Goal: Task Accomplishment & Management: Complete application form

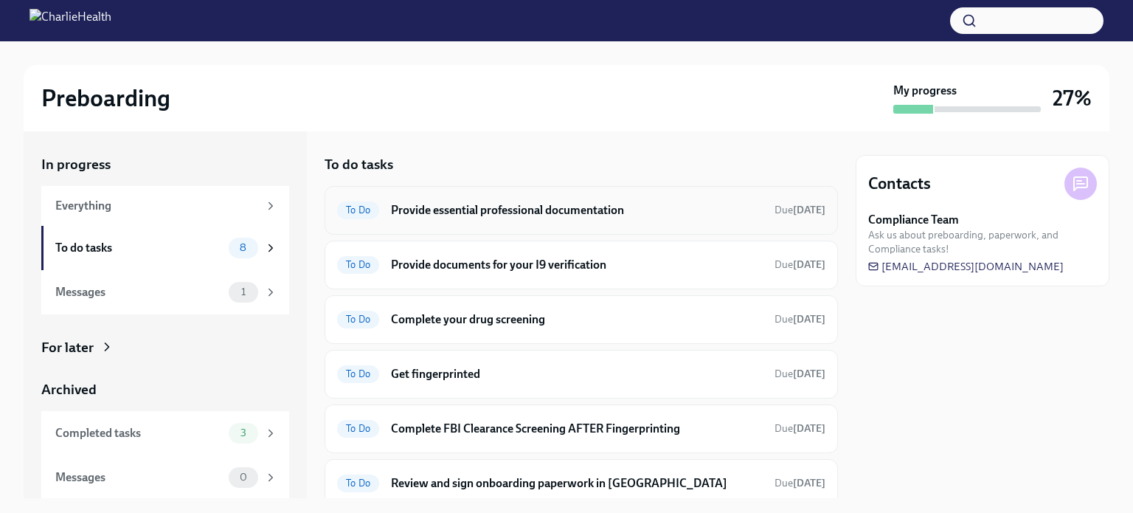
click at [590, 213] on h6 "Provide essential professional documentation" at bounding box center [577, 210] width 372 height 16
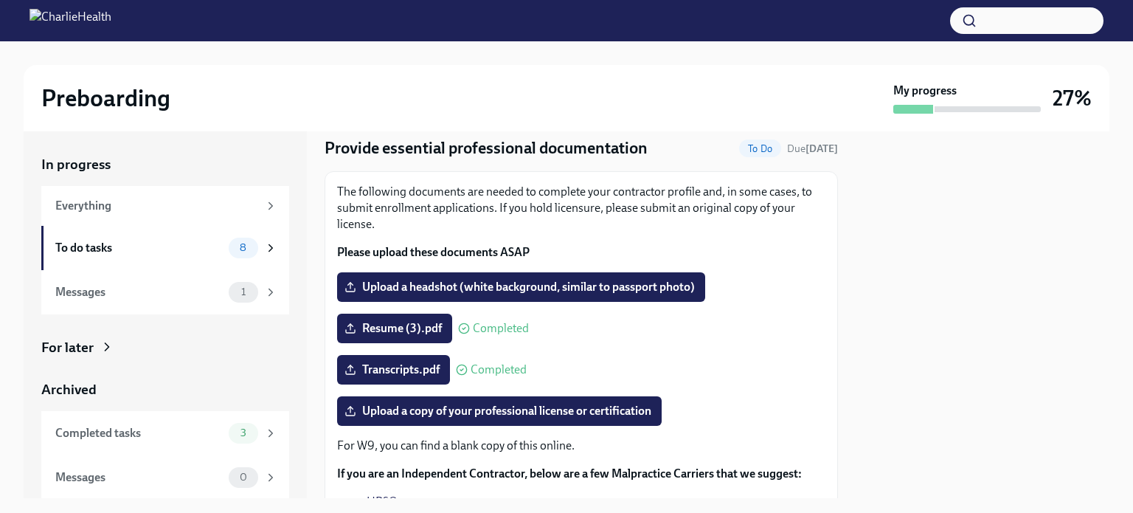
scroll to position [45, 0]
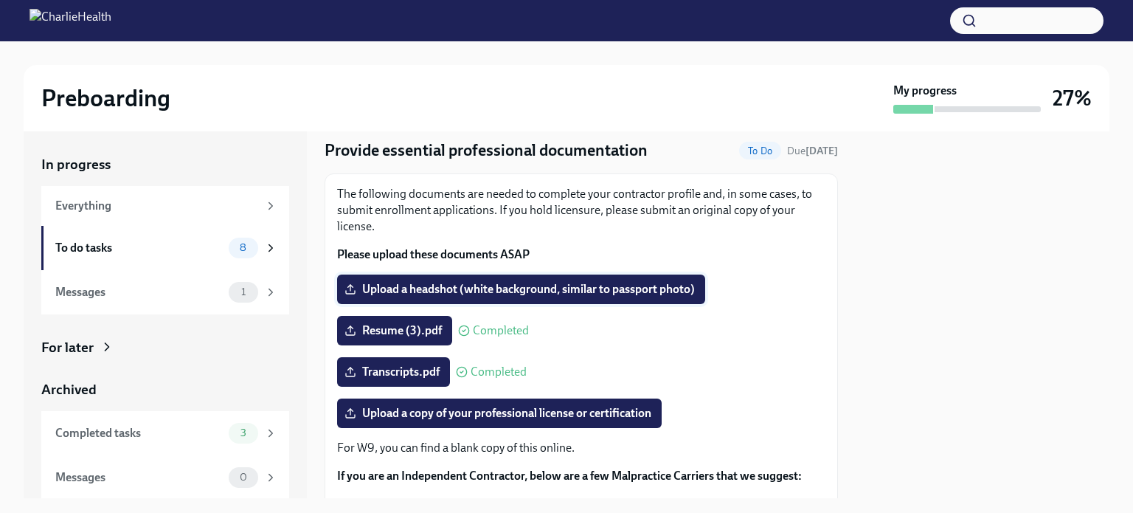
click at [561, 285] on span "Upload a headshot (white background, similar to passport photo)" at bounding box center [520, 289] width 347 height 15
click at [0, 0] on input "Upload a headshot (white background, similar to passport photo)" at bounding box center [0, 0] width 0 height 0
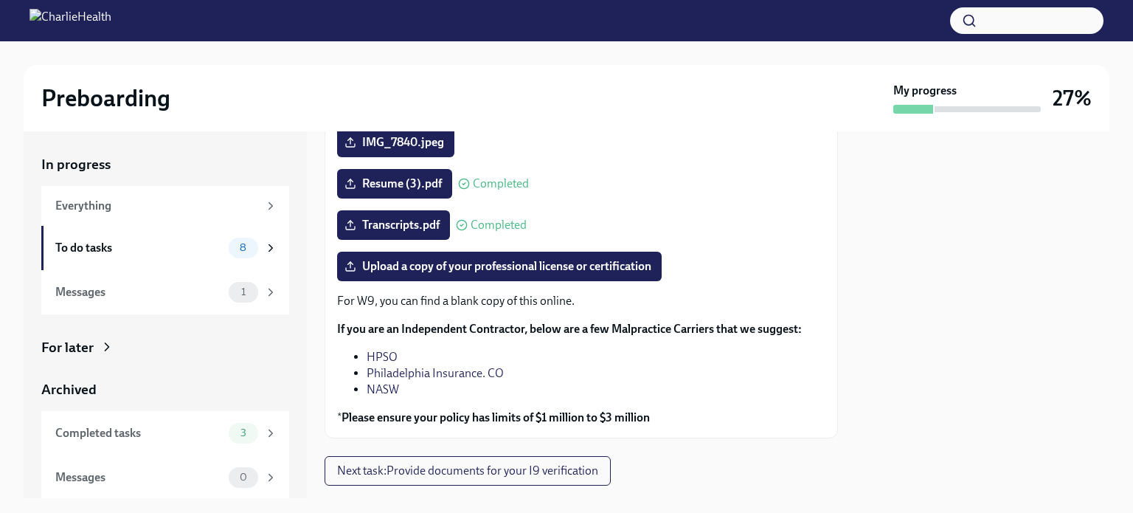
scroll to position [225, 0]
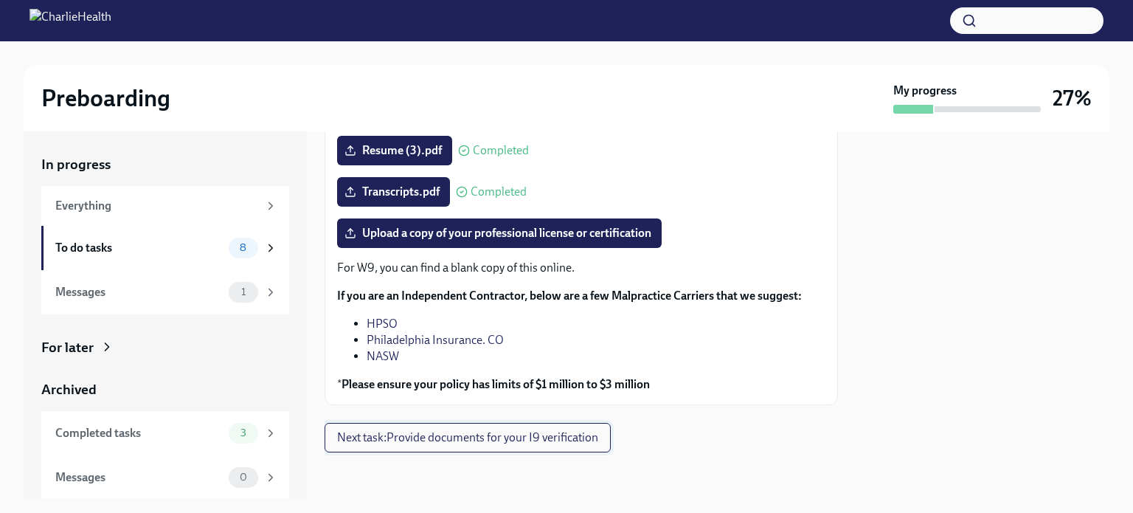
click at [560, 439] on span "Next task : Provide documents for your I9 verification" at bounding box center [467, 437] width 261 height 15
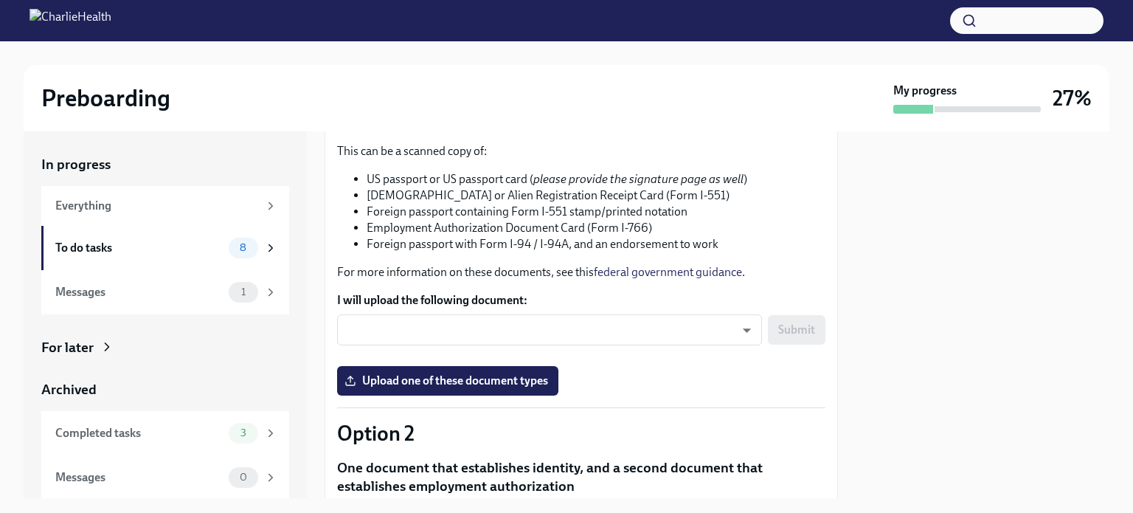
scroll to position [199, 0]
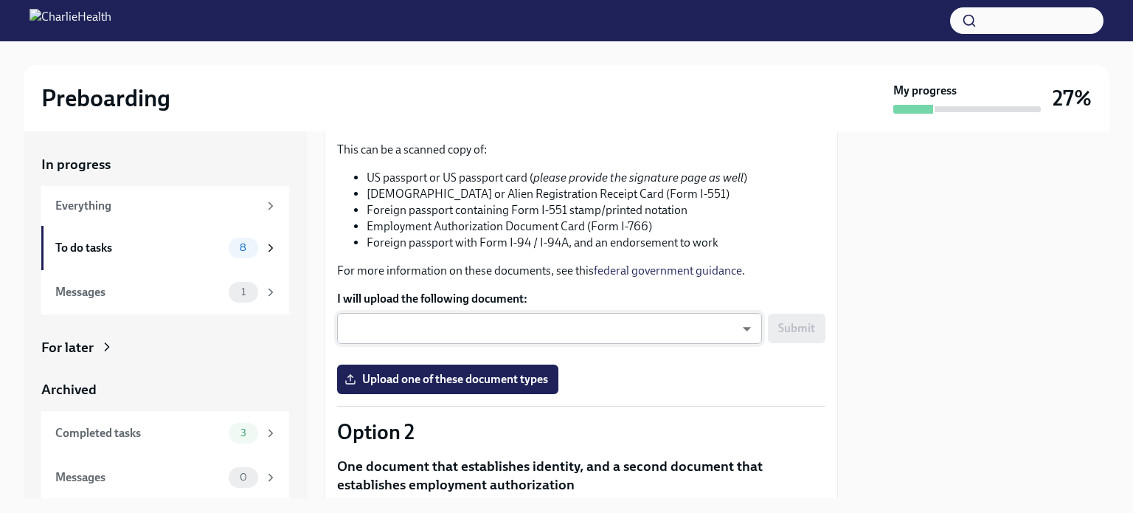
click at [561, 342] on body "Preboarding My progress 27% In progress Everything To do tasks 8 Messages 1 For…" at bounding box center [566, 256] width 1133 height 513
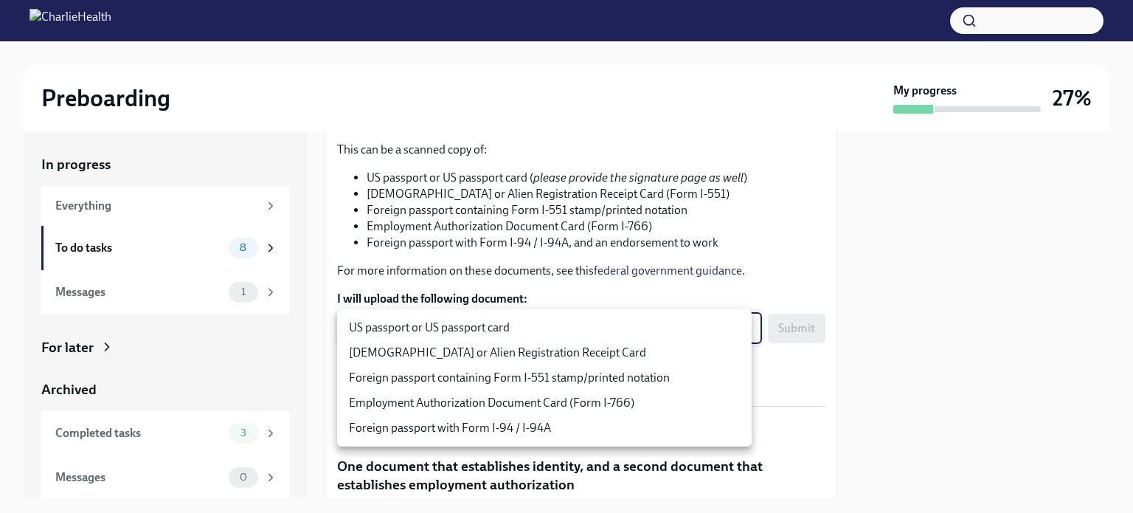
click at [637, 268] on div at bounding box center [566, 256] width 1133 height 513
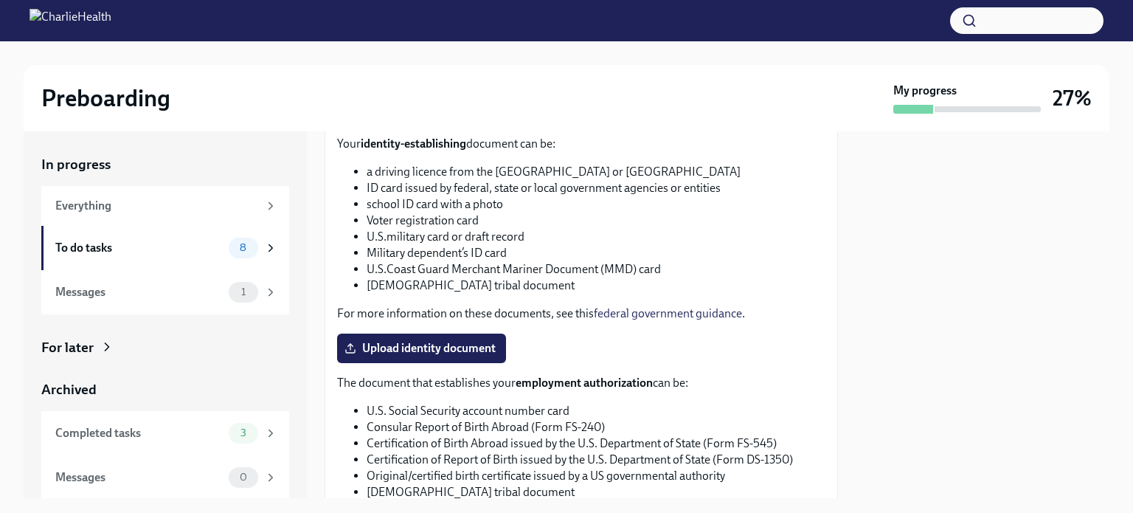
scroll to position [570, 0]
click at [439, 345] on span "Upload identity document" at bounding box center [421, 348] width 148 height 15
click at [0, 0] on input "Upload identity document" at bounding box center [0, 0] width 0 height 0
click at [426, 345] on span "Upload identity document" at bounding box center [421, 348] width 148 height 15
click at [0, 0] on input "Upload identity document" at bounding box center [0, 0] width 0 height 0
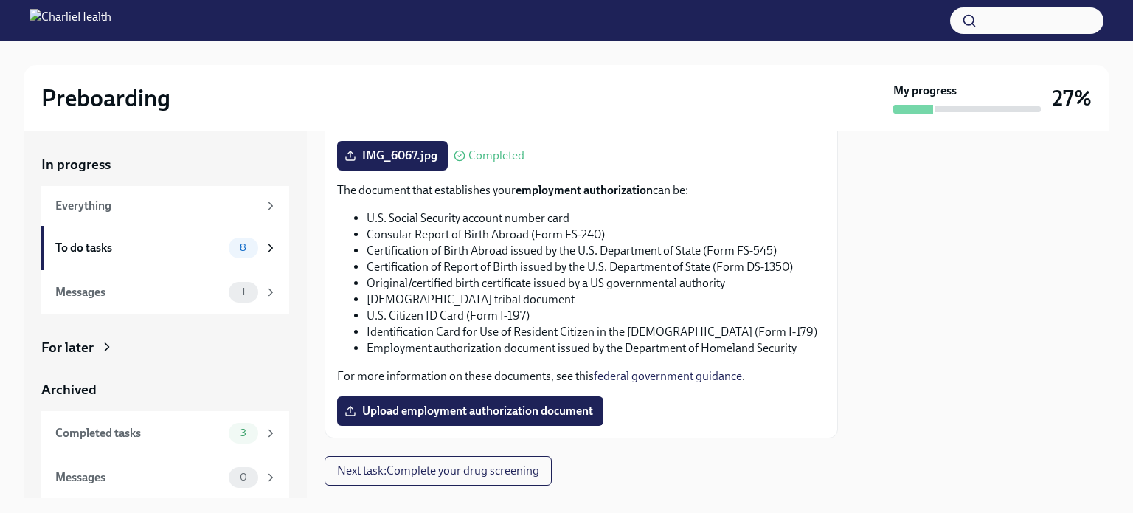
scroll to position [761, 0]
click at [460, 412] on span "Upload employment authorization document" at bounding box center [470, 411] width 246 height 15
click at [0, 0] on input "Upload employment authorization document" at bounding box center [0, 0] width 0 height 0
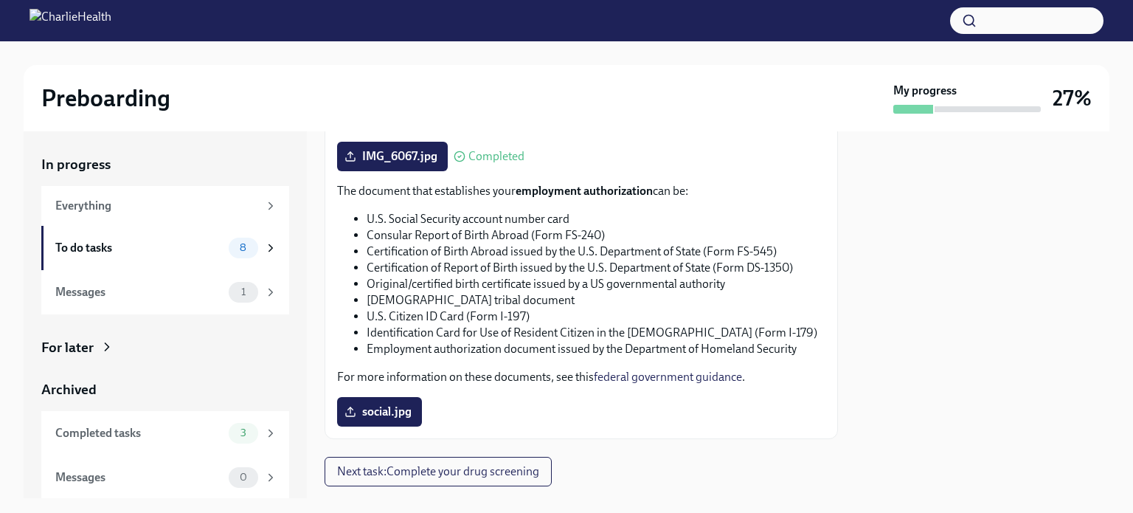
scroll to position [795, 0]
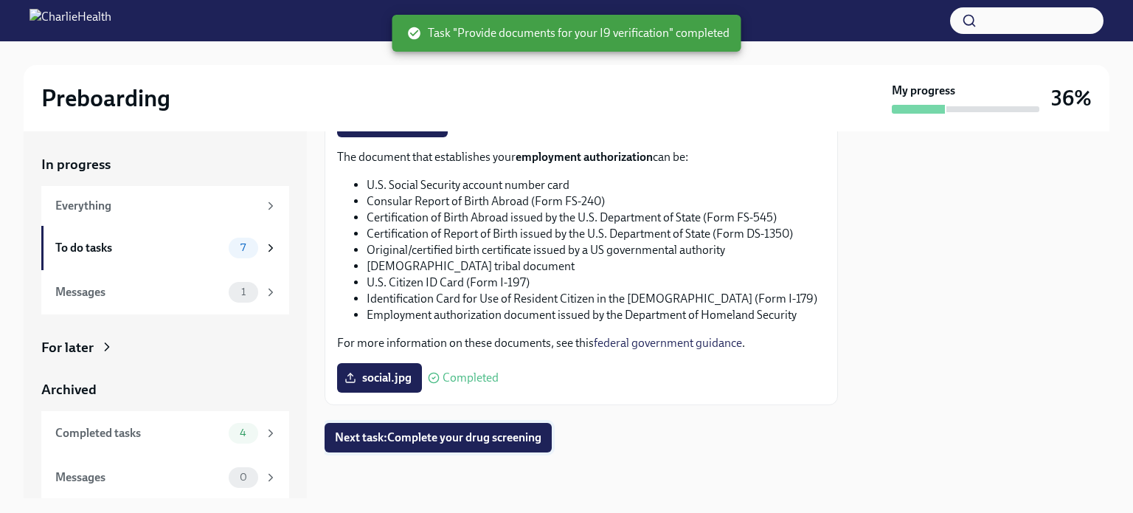
click at [466, 432] on span "Next task : Complete your drug screening" at bounding box center [438, 437] width 207 height 15
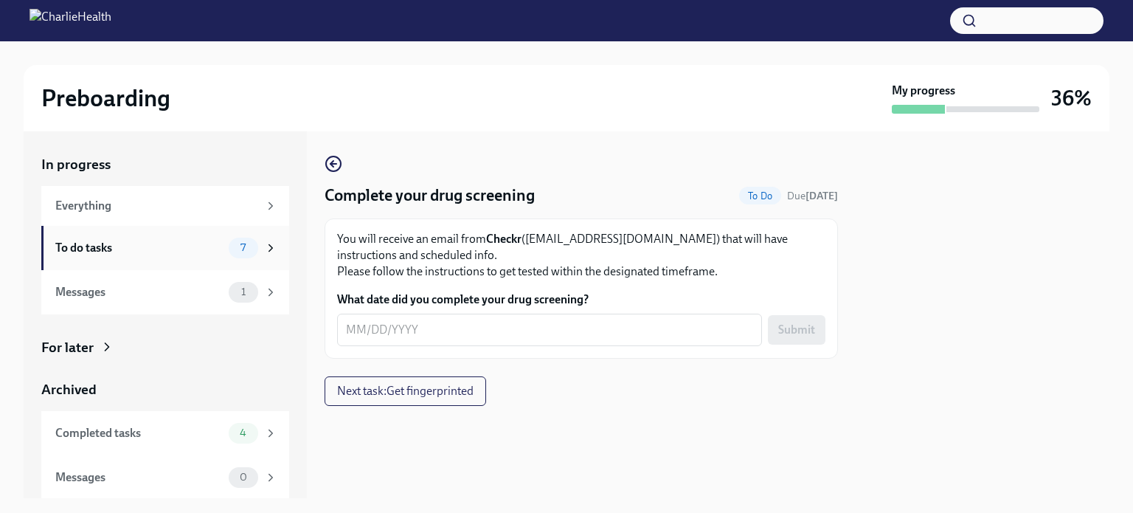
click at [208, 248] on div "To do tasks" at bounding box center [138, 248] width 167 height 16
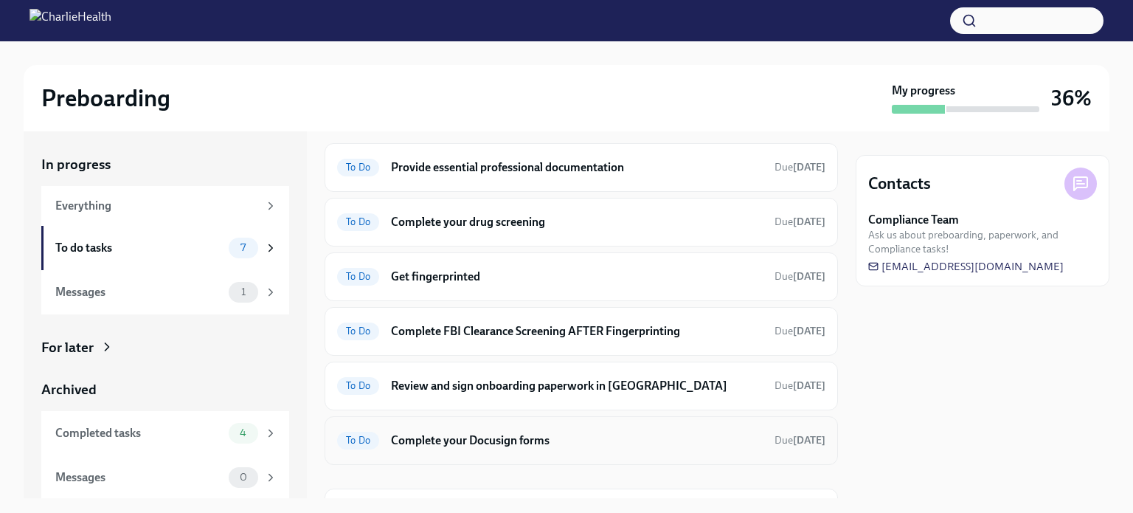
scroll to position [41, 0]
click at [572, 277] on h6 "Get fingerprinted" at bounding box center [577, 278] width 372 height 16
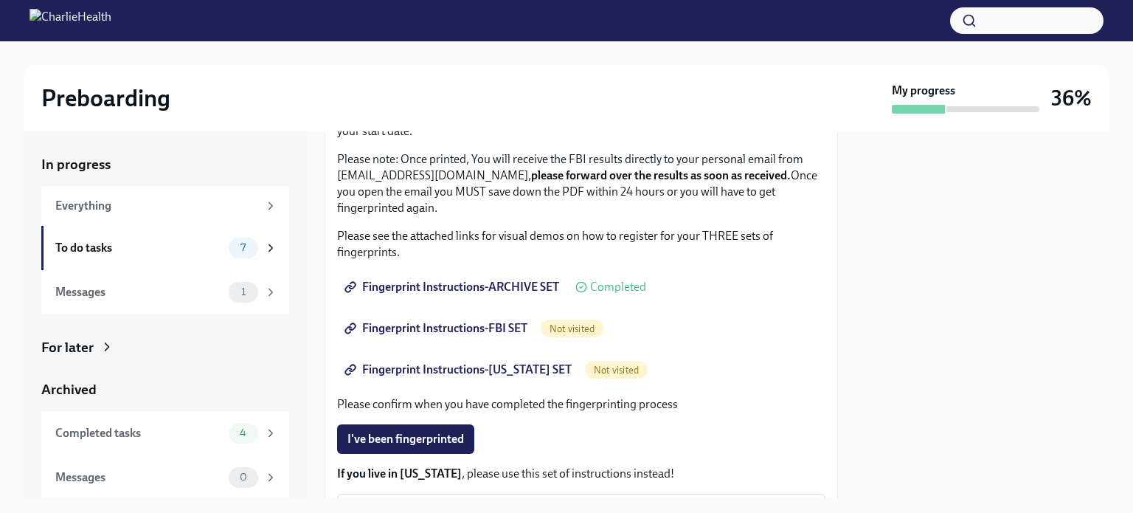
scroll to position [198, 0]
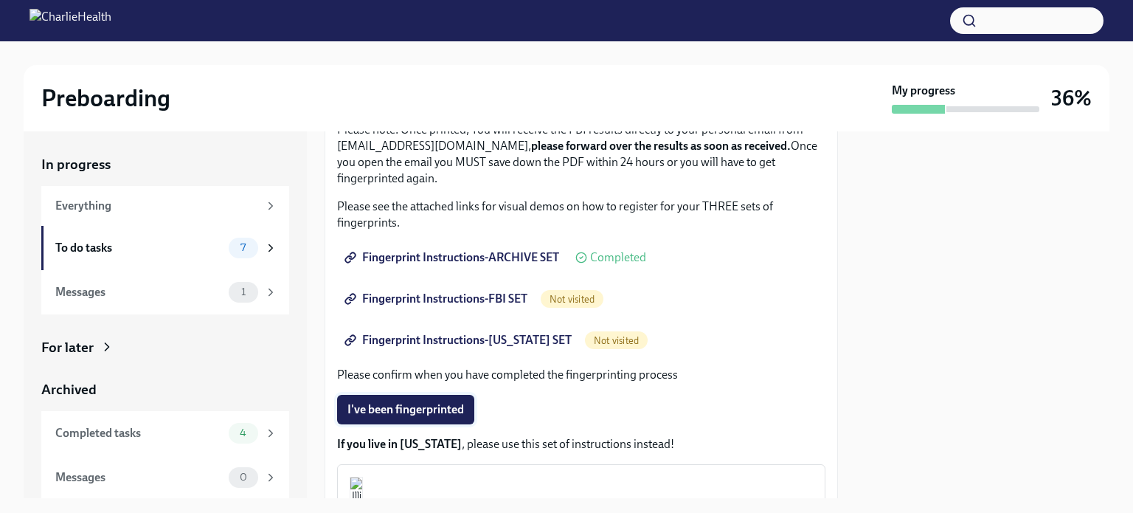
click at [418, 409] on span "I've been fingerprinted" at bounding box center [405, 409] width 117 height 15
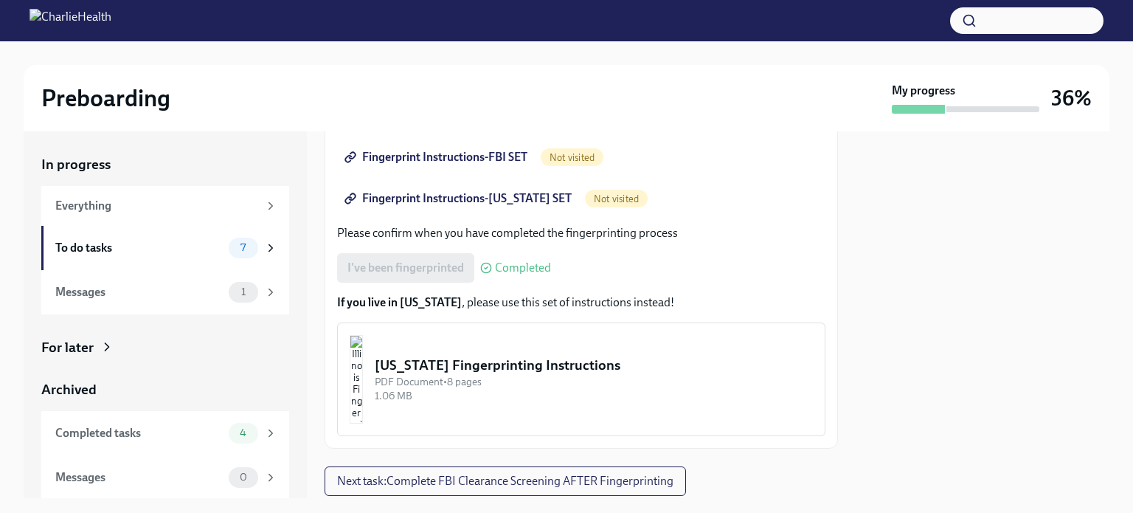
scroll to position [336, 0]
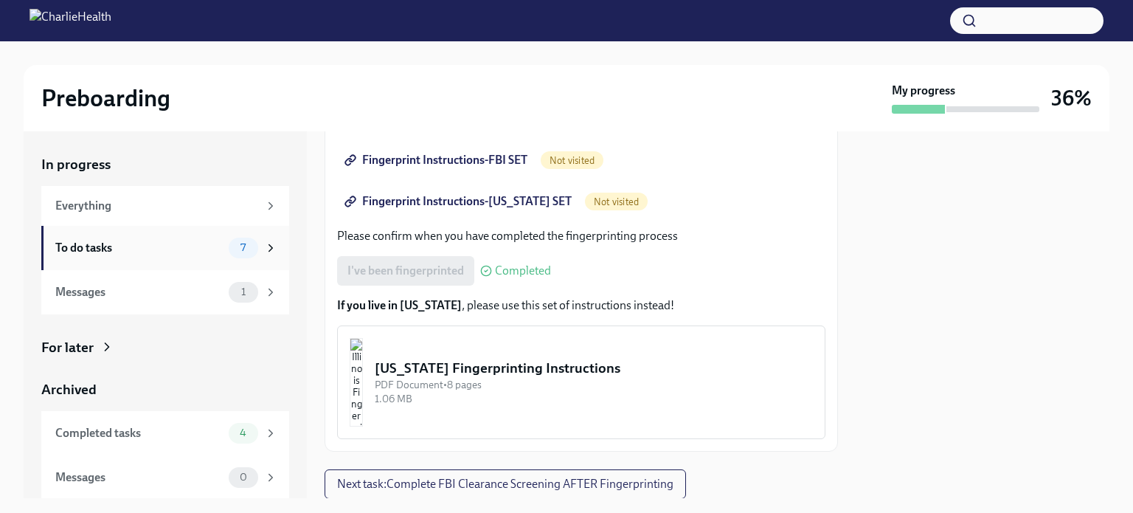
click at [161, 255] on div "To do tasks" at bounding box center [138, 248] width 167 height 16
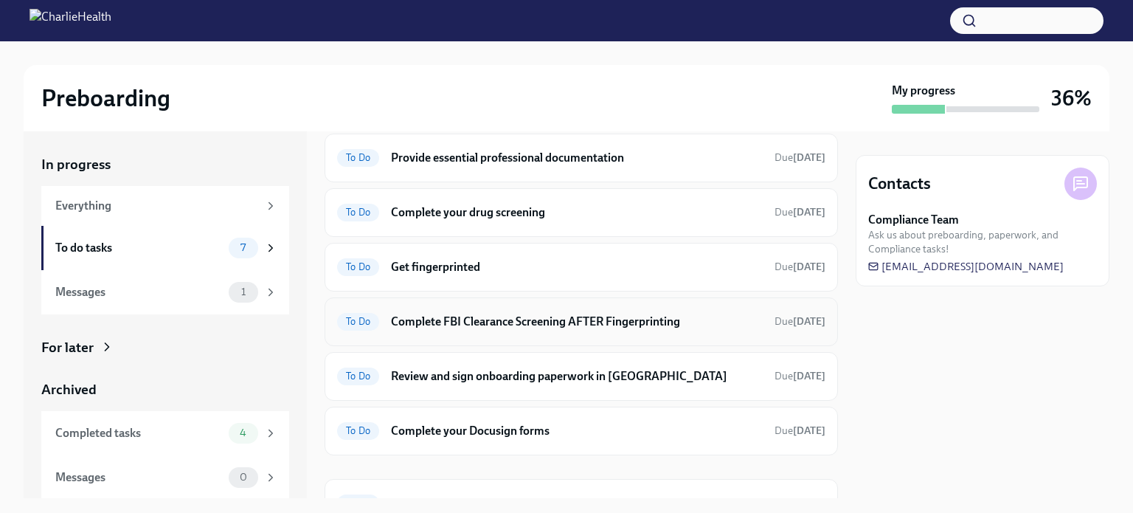
scroll to position [27, 0]
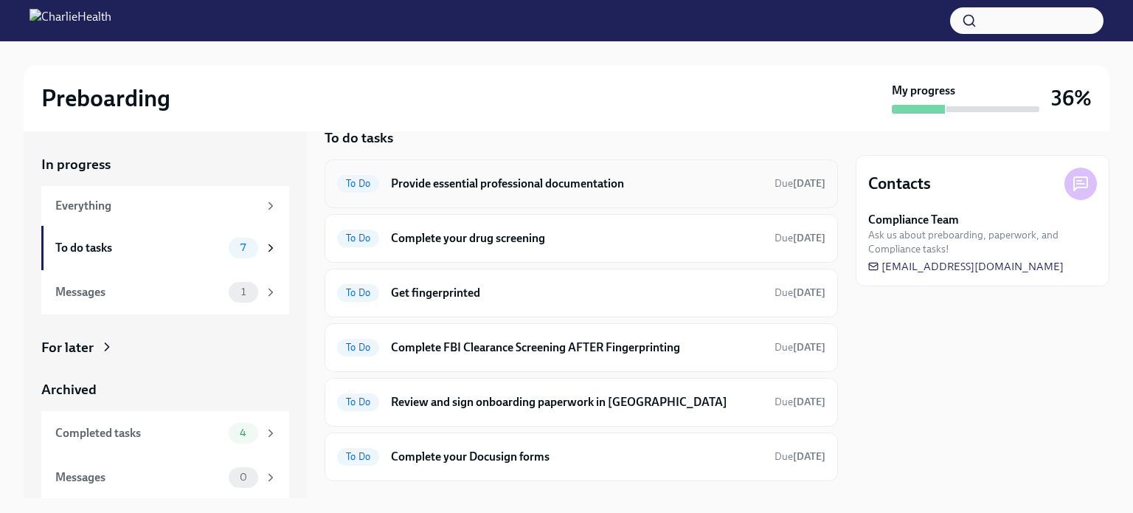
click at [559, 176] on h6 "Provide essential professional documentation" at bounding box center [577, 184] width 372 height 16
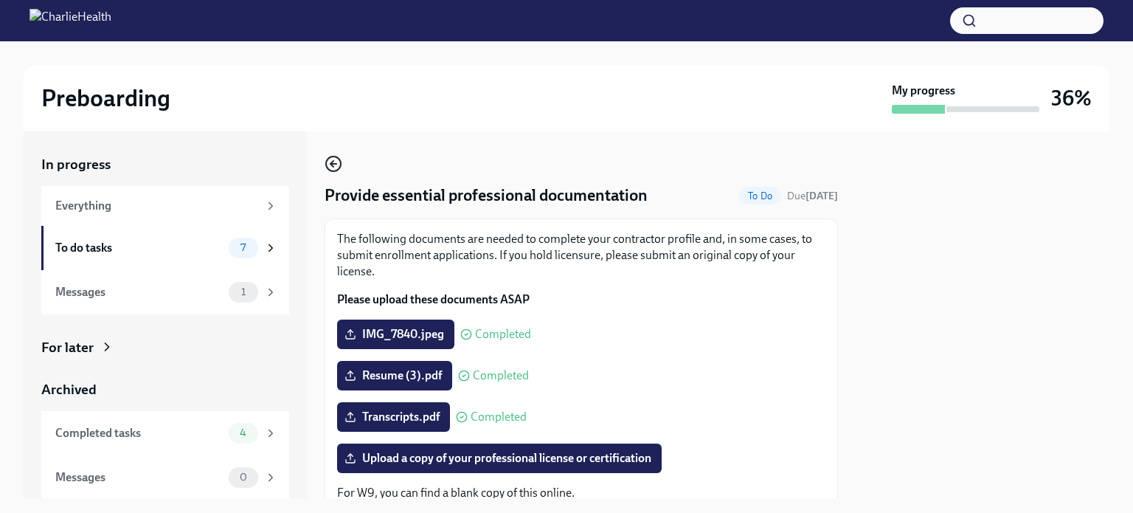
click at [336, 161] on icon "button" at bounding box center [334, 164] width 18 height 18
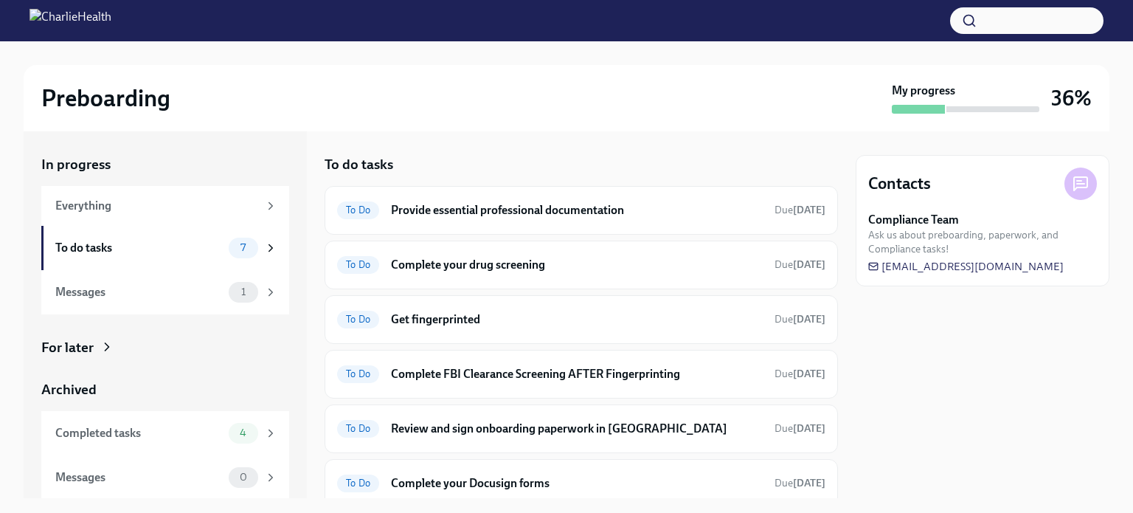
scroll to position [126, 0]
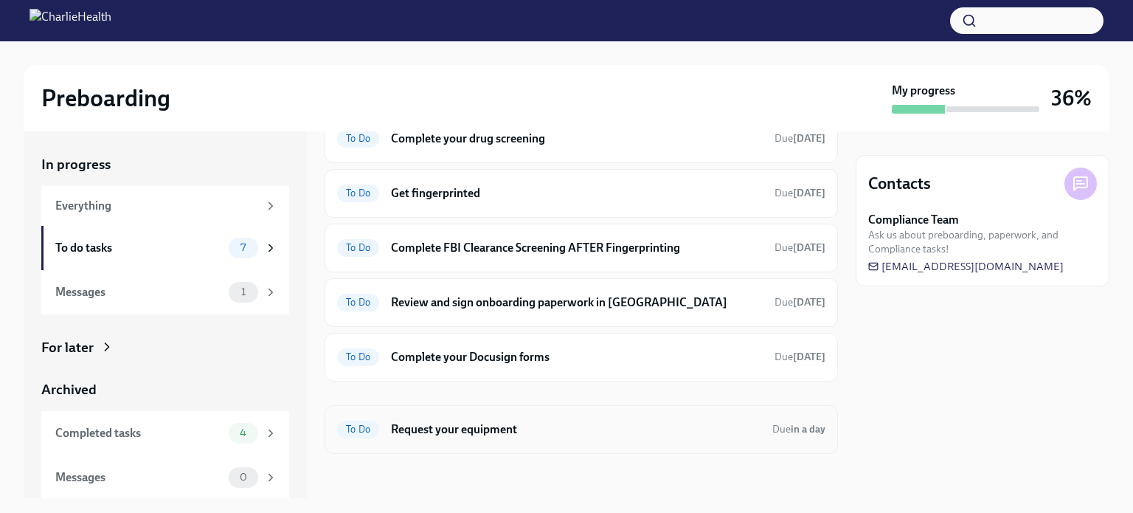
click at [513, 422] on h6 "Request your equipment" at bounding box center [576, 429] width 370 height 16
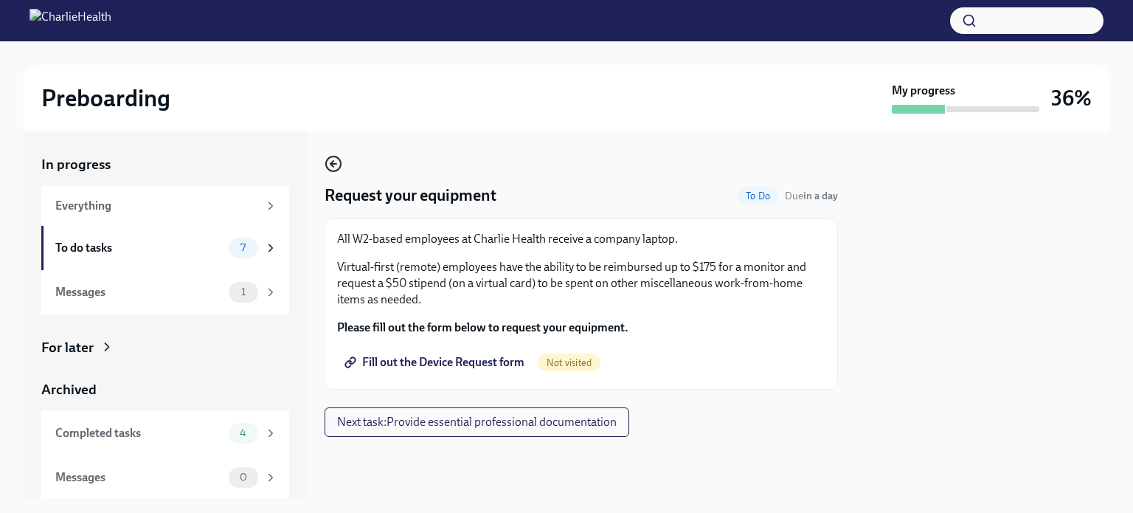
click at [329, 162] on icon "button" at bounding box center [334, 164] width 18 height 18
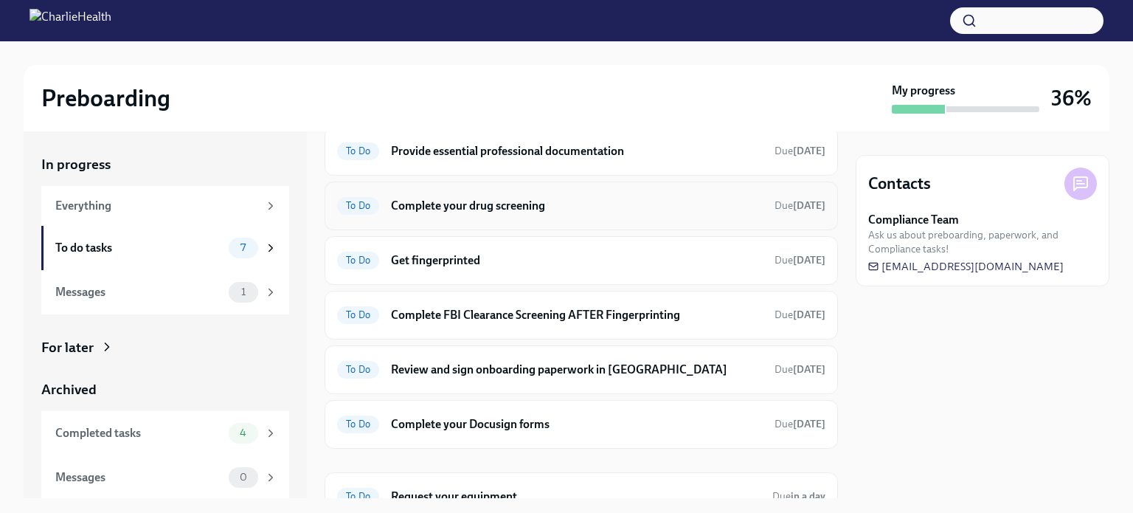
scroll to position [62, 0]
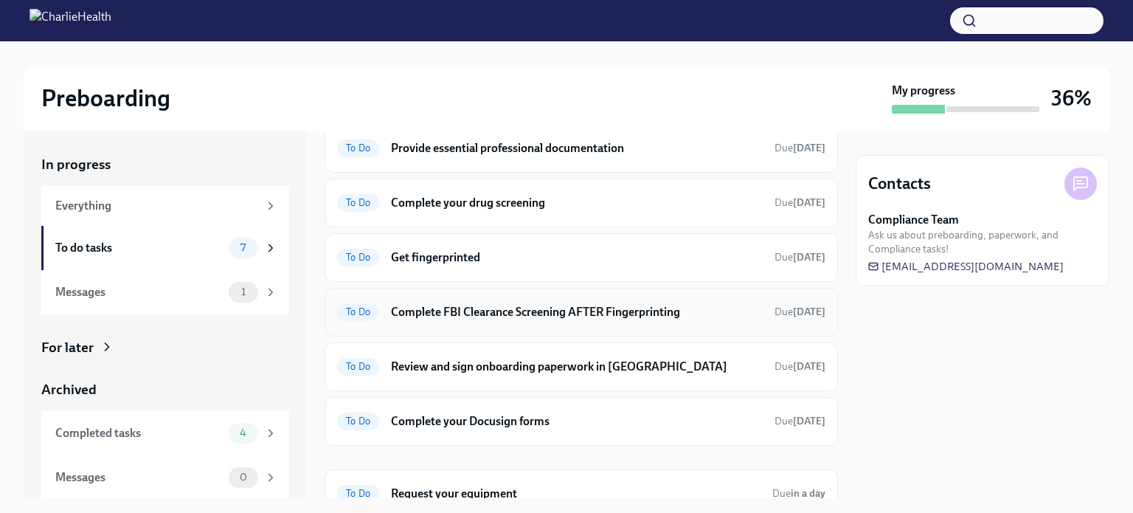
click at [513, 316] on h6 "Complete FBI Clearance Screening AFTER Fingerprinting" at bounding box center [577, 312] width 372 height 16
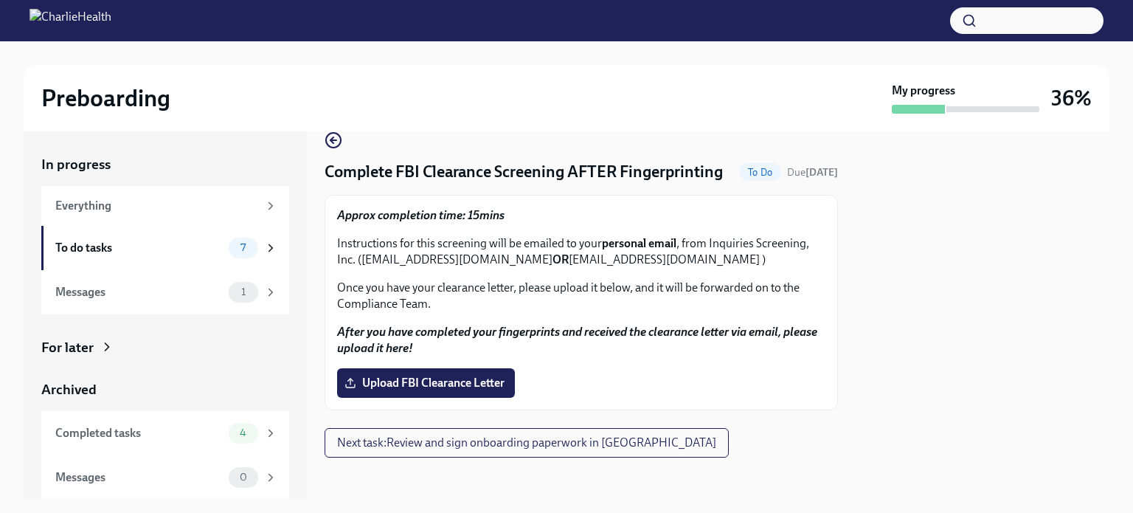
scroll to position [25, 0]
